Goal: Transaction & Acquisition: Purchase product/service

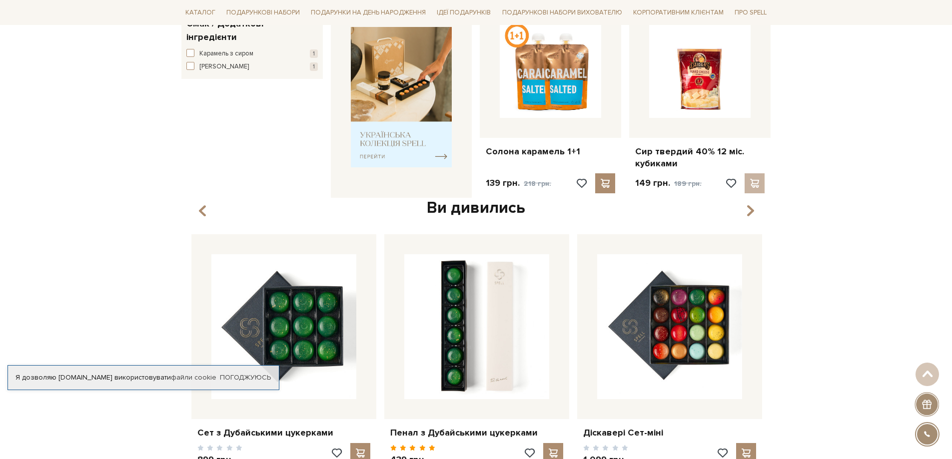
scroll to position [500, 0]
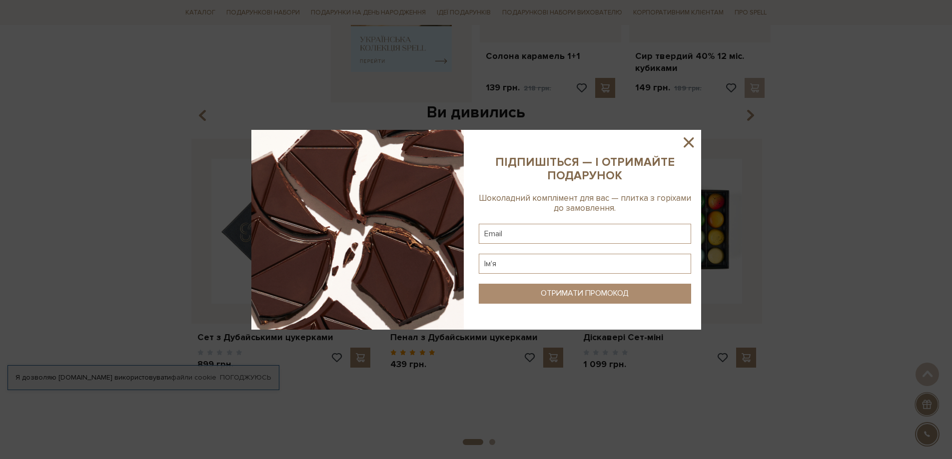
click at [688, 143] on icon at bounding box center [689, 142] width 10 height 10
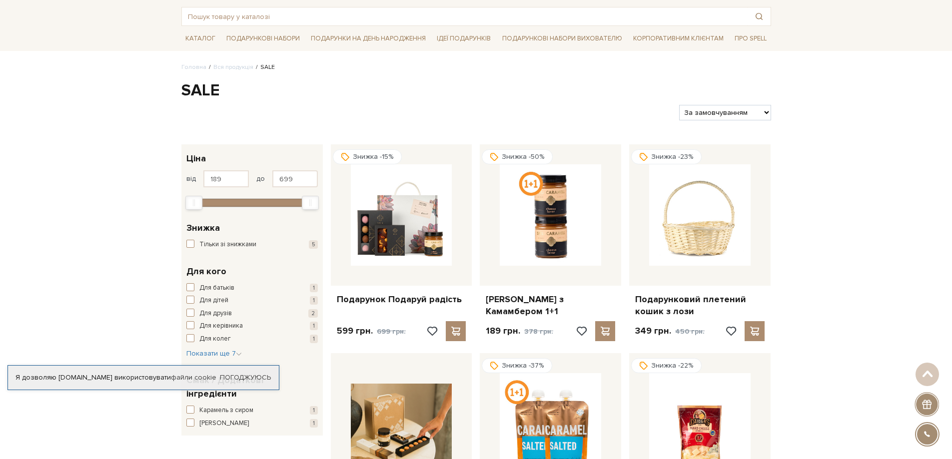
scroll to position [0, 0]
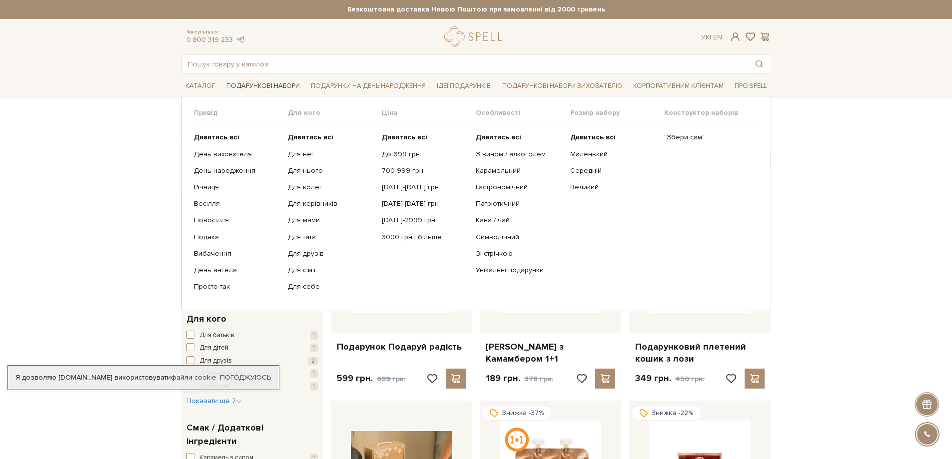
click at [269, 89] on link "Подарункові набори" at bounding box center [262, 85] width 81 height 15
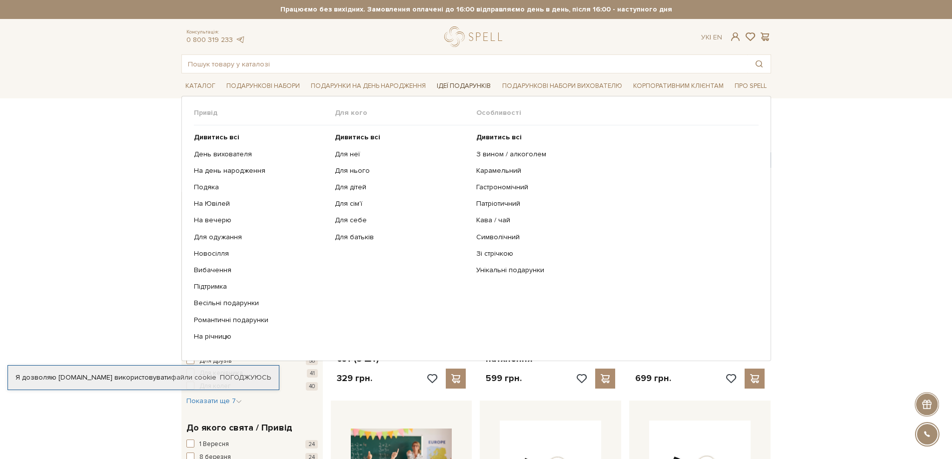
click at [470, 85] on link "Ідеї подарунків" at bounding box center [464, 85] width 62 height 15
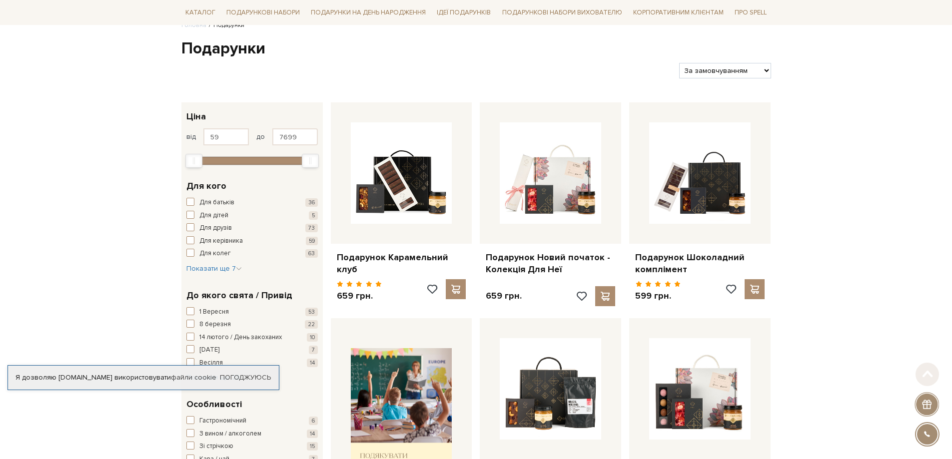
scroll to position [100, 0]
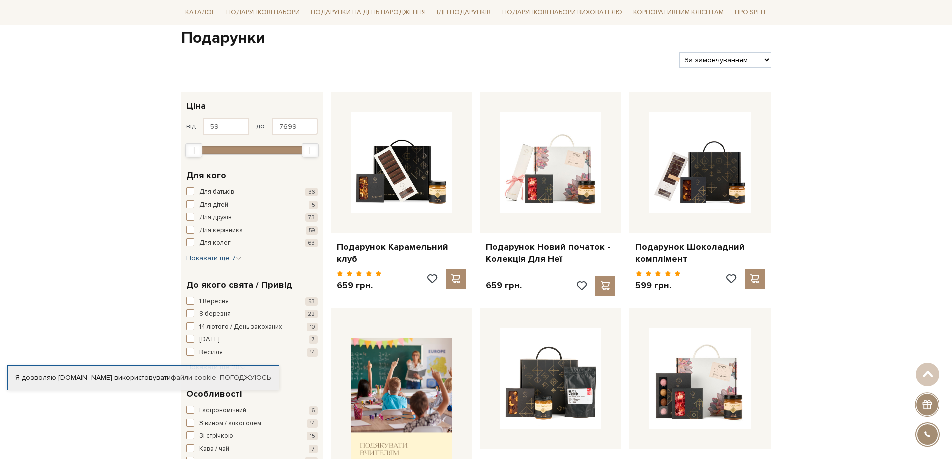
click at [206, 259] on span "Показати ще 7" at bounding box center [213, 258] width 55 height 8
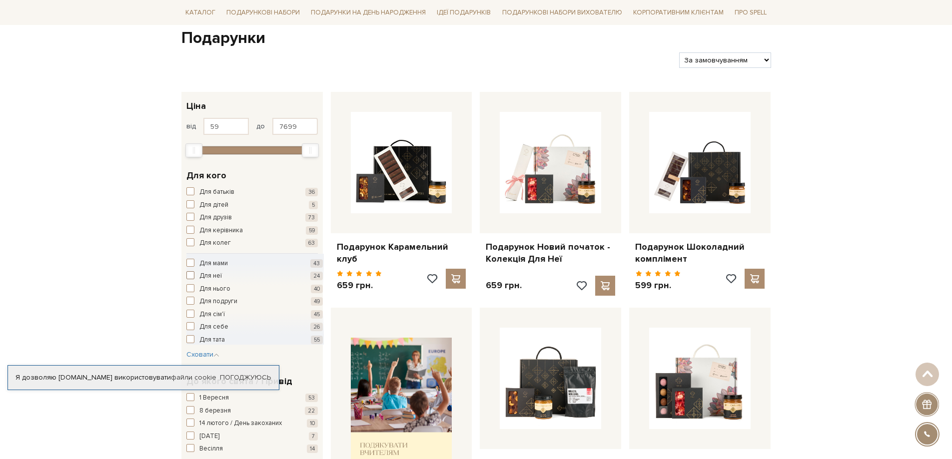
click at [192, 275] on span "button" at bounding box center [190, 275] width 8 height 8
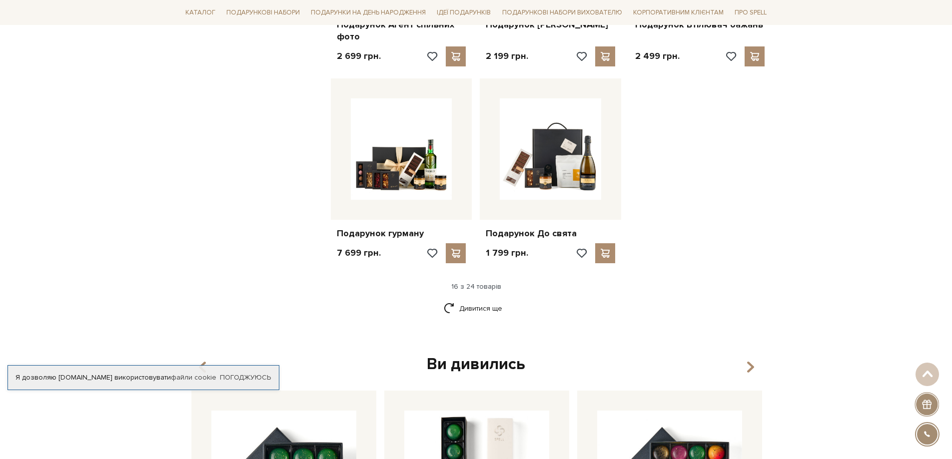
scroll to position [1400, 0]
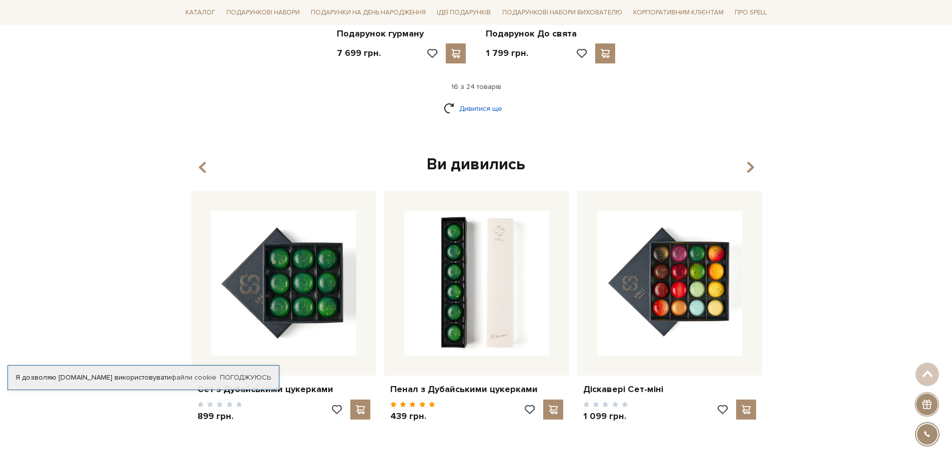
click at [481, 100] on link "Дивитися ще" at bounding box center [476, 108] width 65 height 17
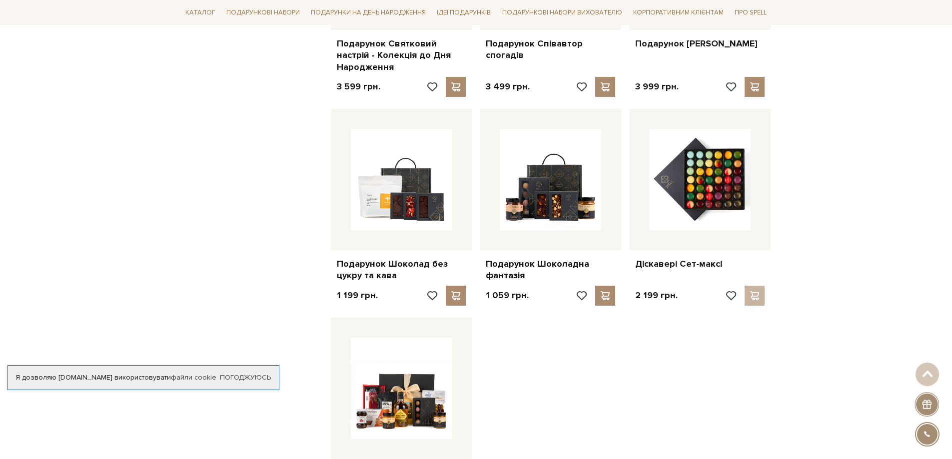
scroll to position [1749, 0]
